Goal: Find specific page/section: Find specific page/section

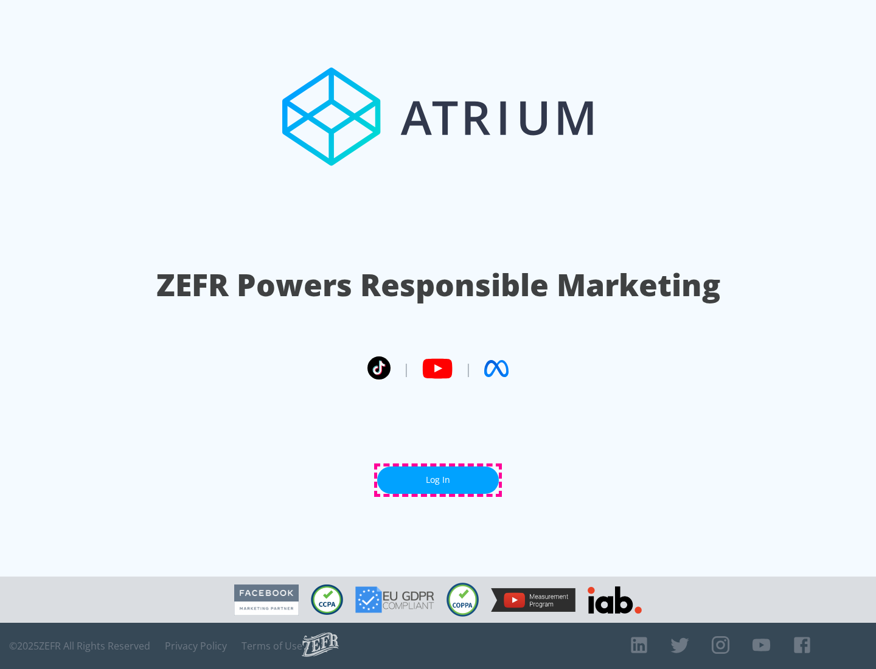
click at [438, 480] on link "Log In" at bounding box center [438, 480] width 122 height 27
